Goal: Check status: Check status

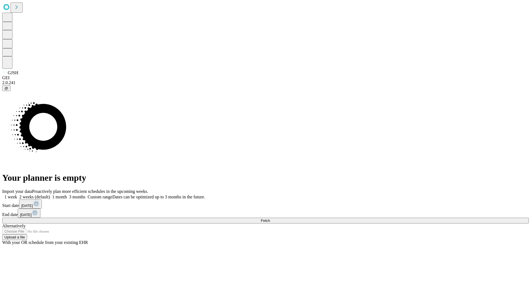
click at [270, 219] on span "Fetch" at bounding box center [265, 221] width 9 height 4
